Goal: Entertainment & Leisure: Browse casually

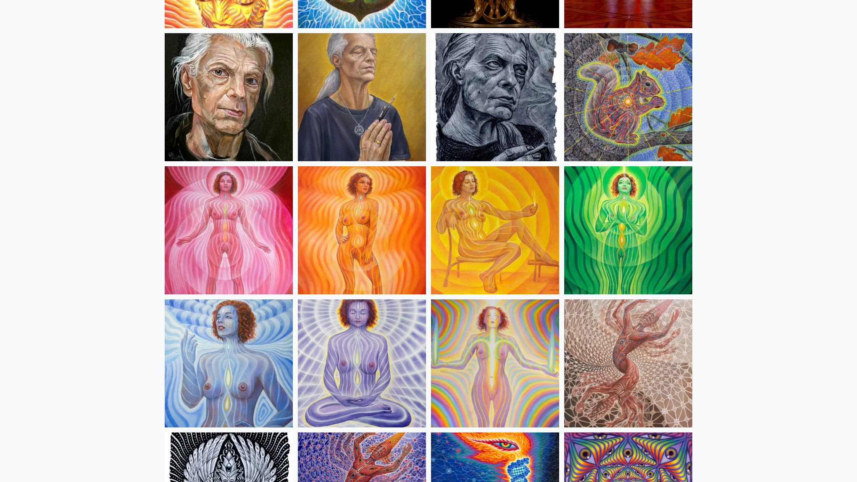
scroll to position [480, 0]
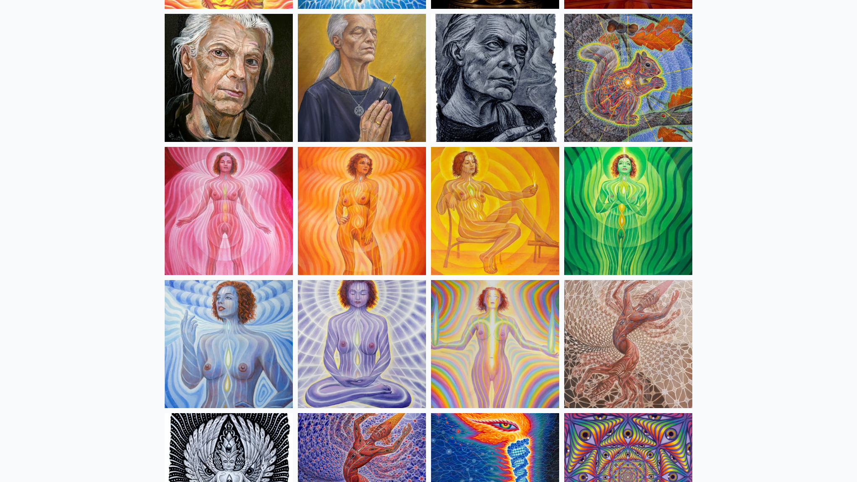
click at [233, 212] on img at bounding box center [229, 211] width 128 height 128
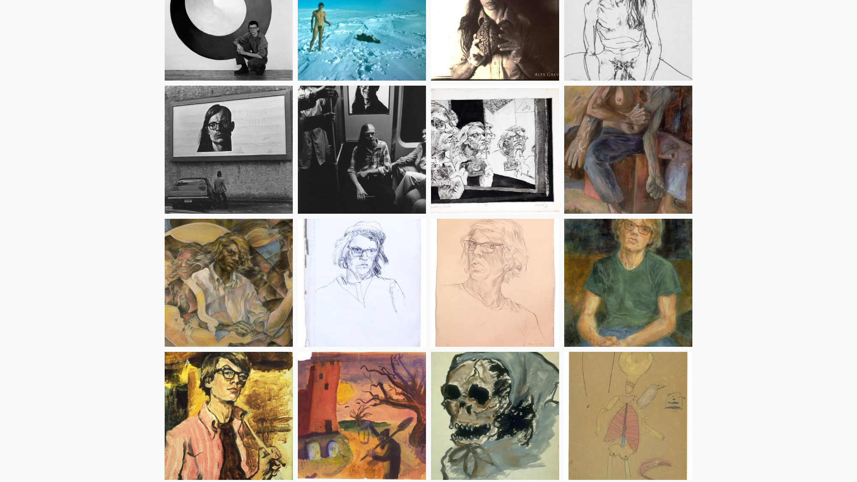
scroll to position [11046, 0]
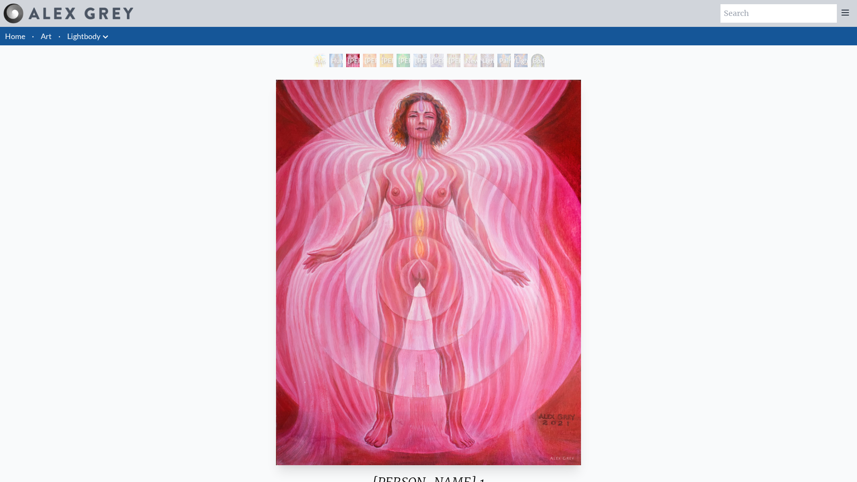
click at [368, 65] on div "Lightbody 2" at bounding box center [369, 60] width 13 height 13
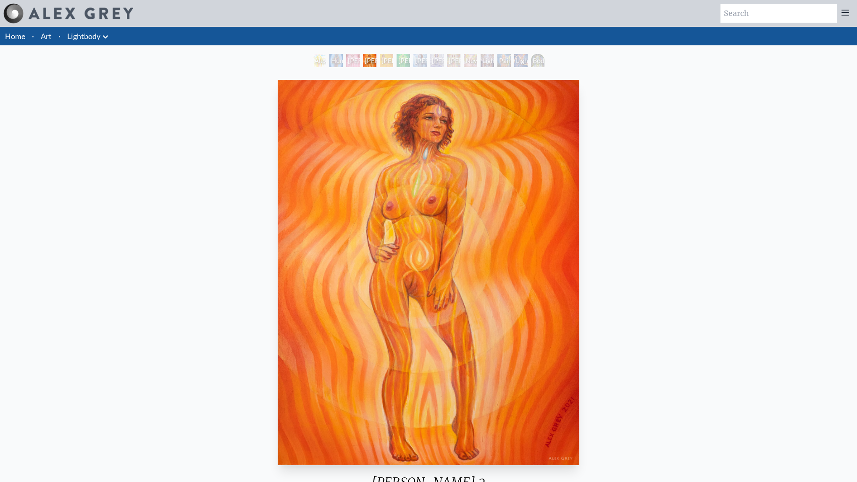
click at [393, 58] on div "Lightbody 3" at bounding box center [386, 60] width 13 height 13
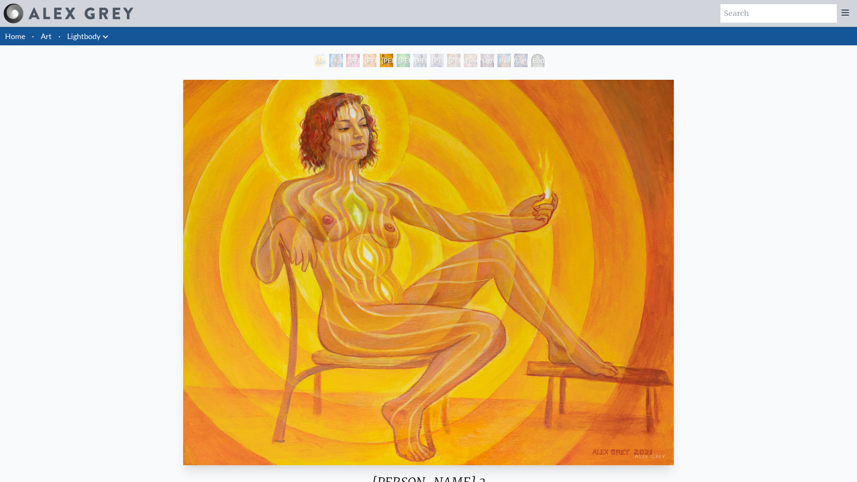
click at [410, 58] on div "Lightbody 4" at bounding box center [403, 60] width 13 height 13
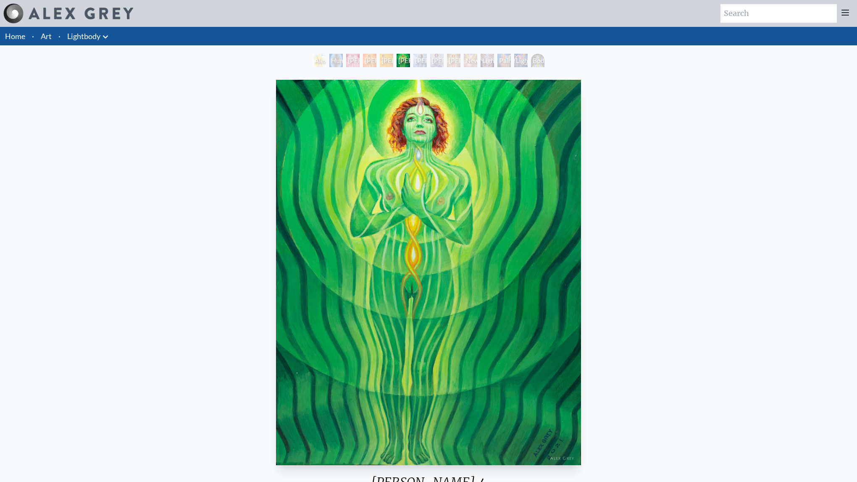
click at [427, 59] on div "Lightbody 5" at bounding box center [420, 60] width 13 height 13
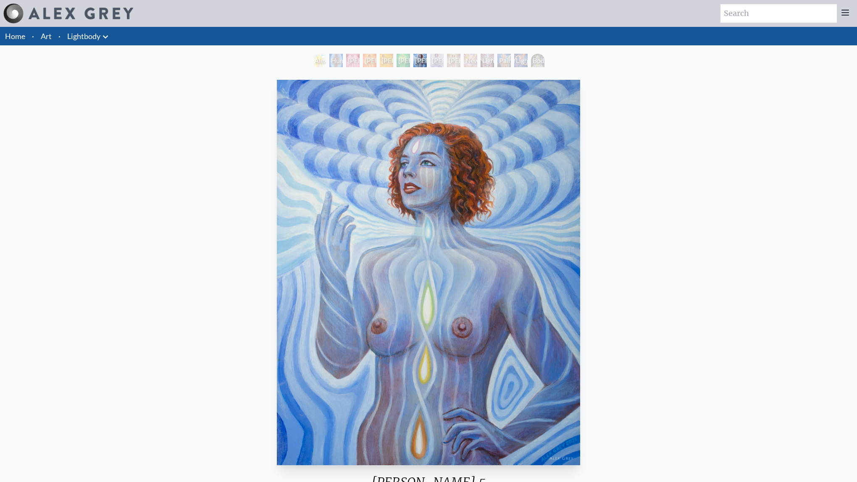
click at [444, 57] on div "Lightbody 6" at bounding box center [436, 60] width 13 height 13
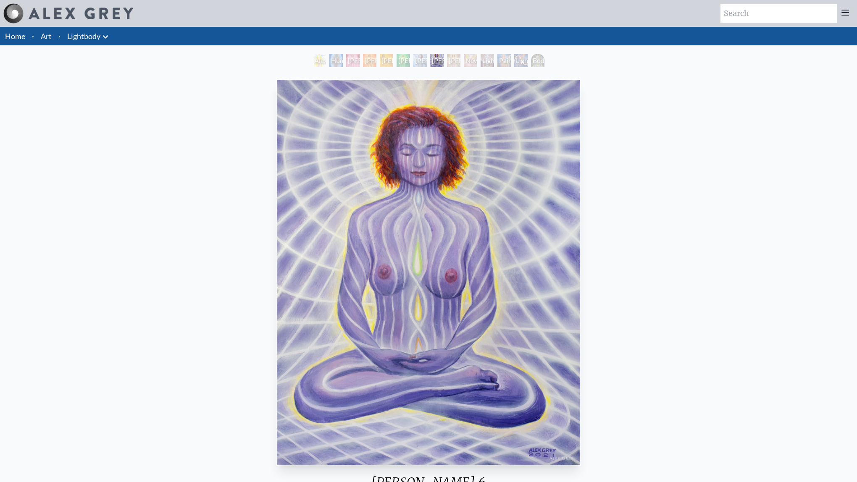
click at [461, 58] on div "Lightbody 7" at bounding box center [453, 60] width 13 height 13
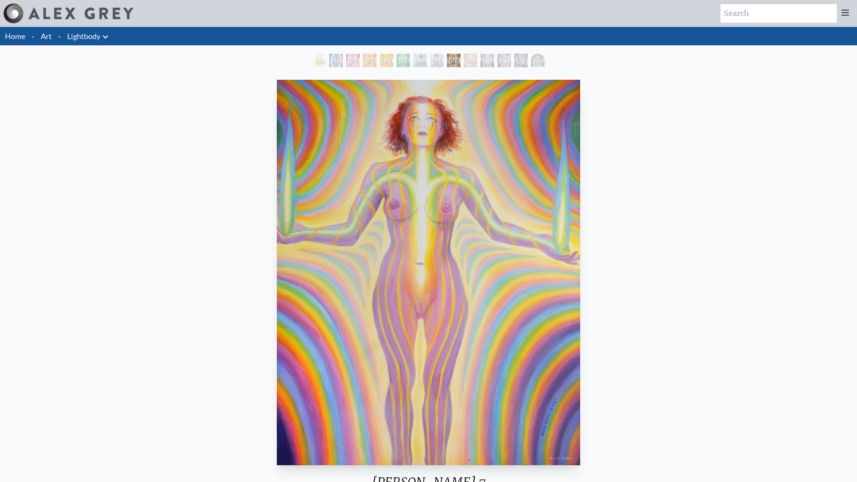
click at [461, 63] on div "Lightbody 7" at bounding box center [453, 60] width 13 height 13
click at [477, 63] on div "Newborn" at bounding box center [470, 60] width 13 height 13
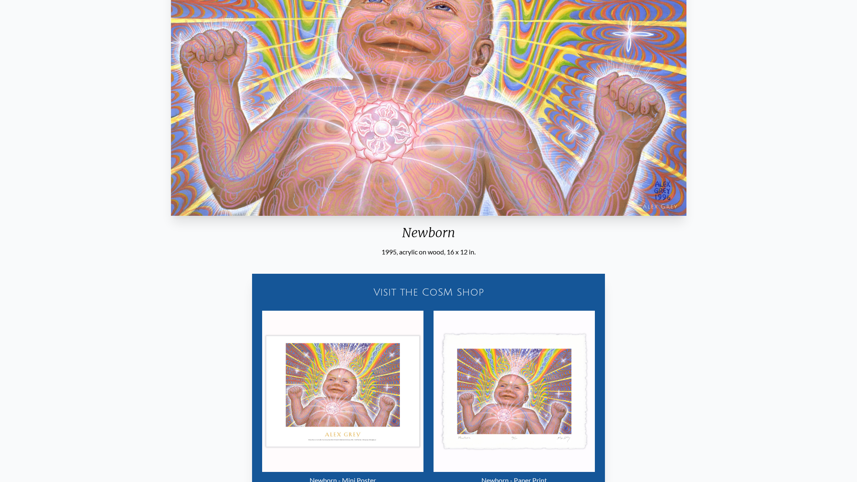
scroll to position [325, 0]
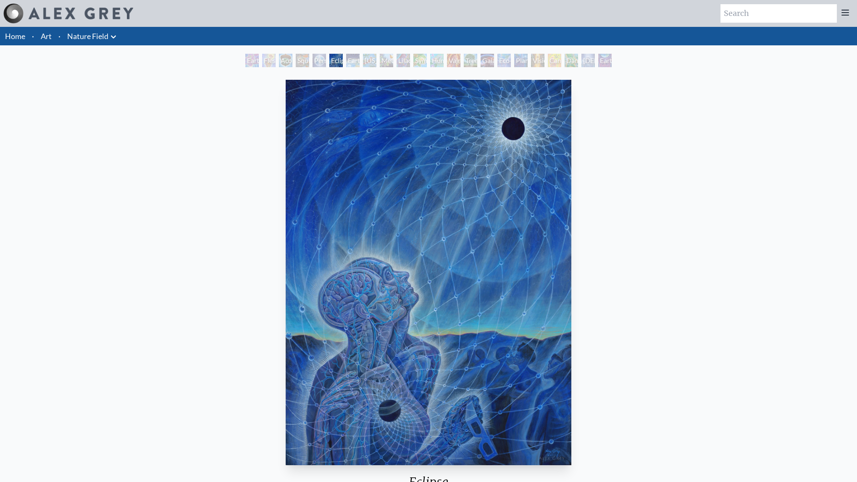
click at [368, 179] on img "6 / 22" at bounding box center [429, 273] width 286 height 386
click at [385, 187] on img "6 / 22" at bounding box center [429, 273] width 286 height 386
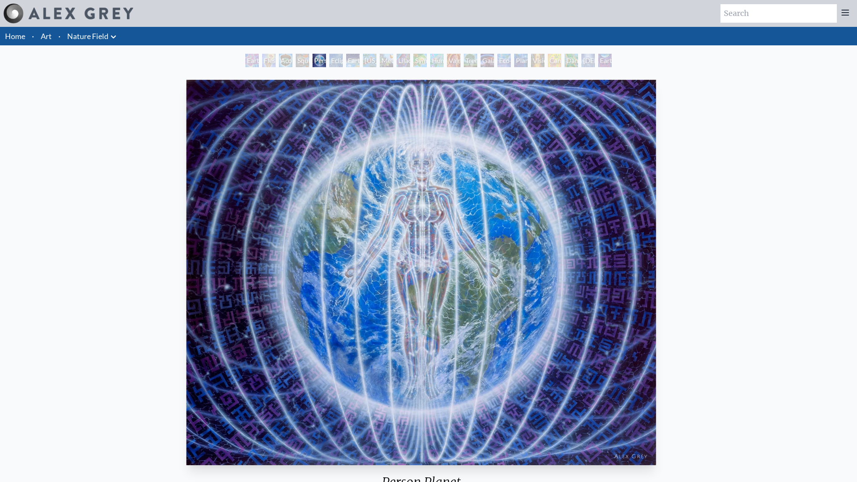
click at [187, 191] on img "5 / 22" at bounding box center [421, 273] width 469 height 386
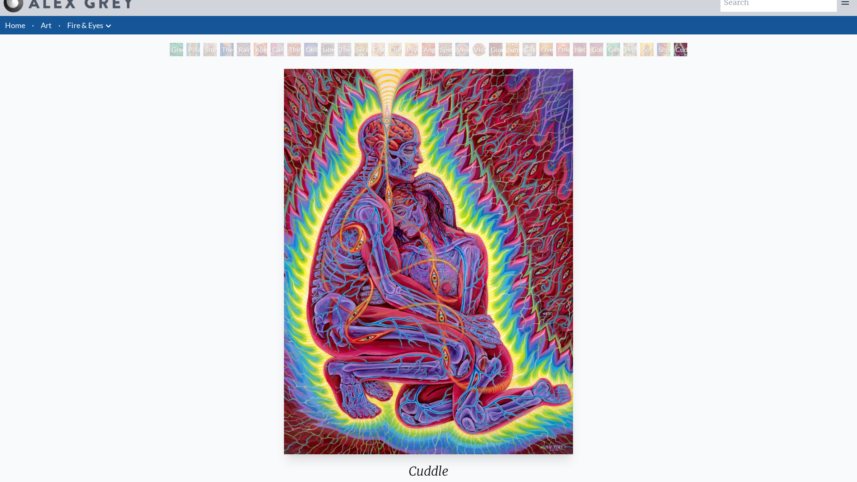
scroll to position [10, 0]
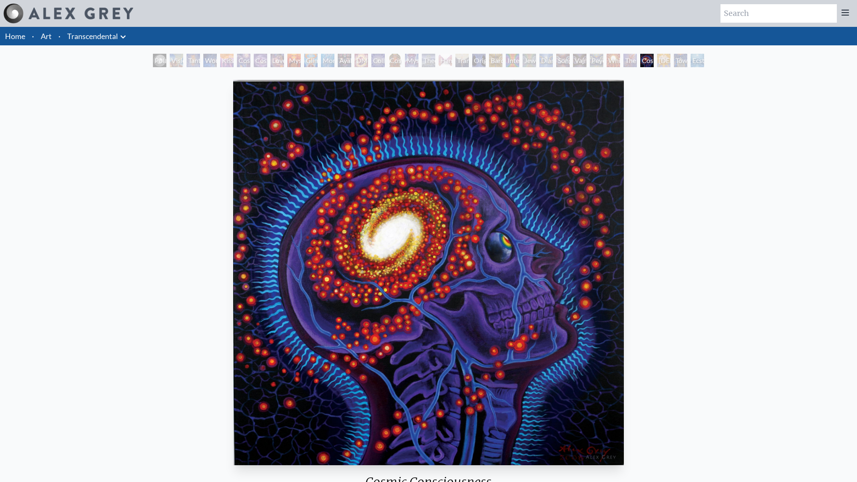
click at [449, 236] on img "30 / 33" at bounding box center [428, 273] width 391 height 386
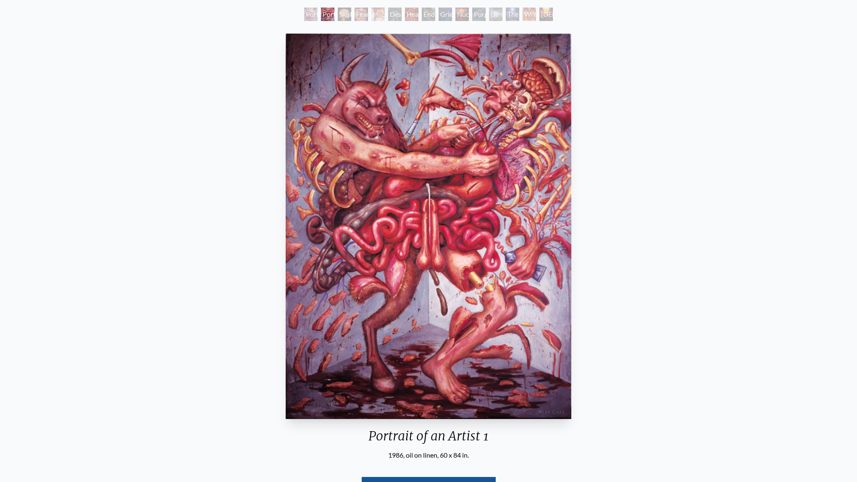
scroll to position [49, 0]
